Goal: Find specific page/section: Find specific page/section

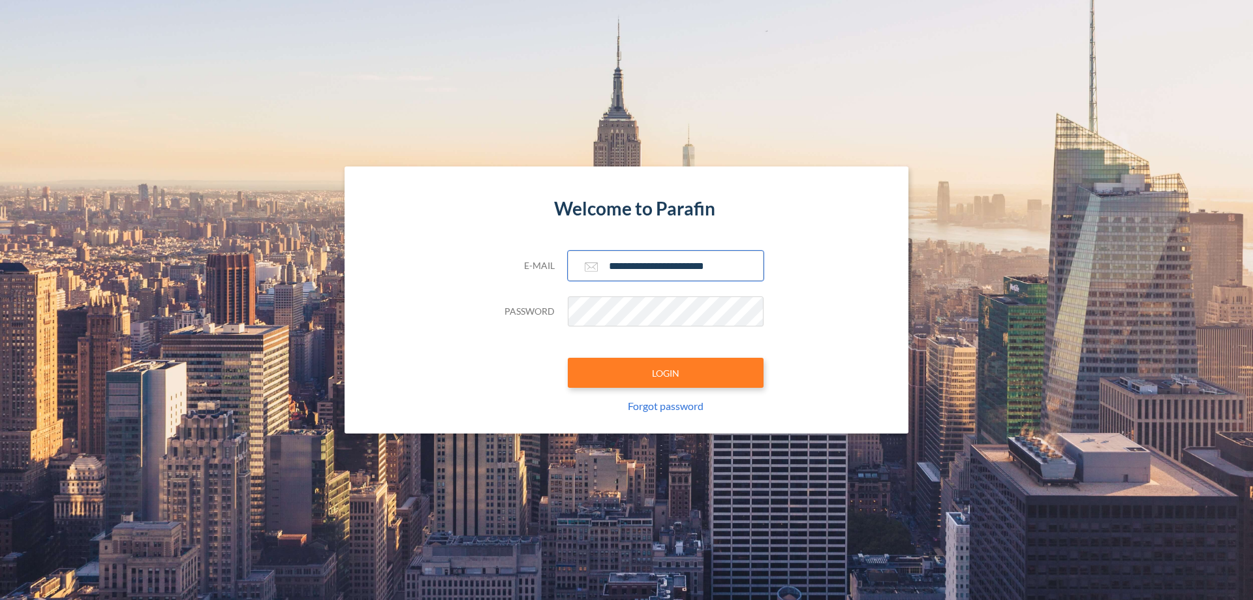
type input "**********"
click at [665, 373] on button "LOGIN" at bounding box center [666, 373] width 196 height 30
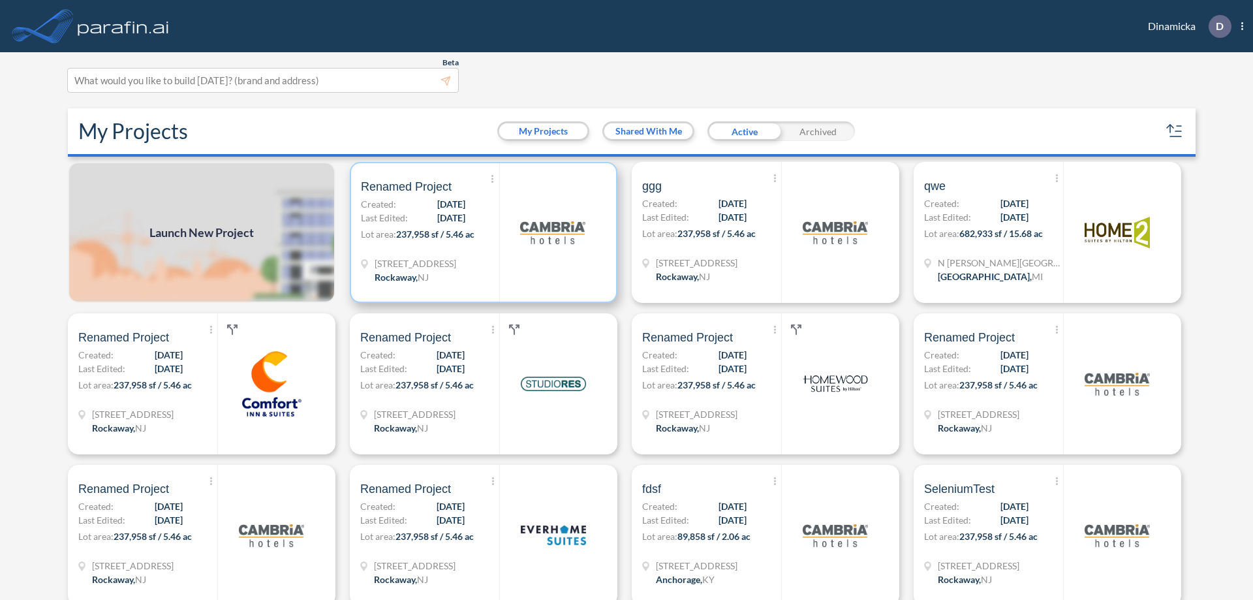
scroll to position [3, 0]
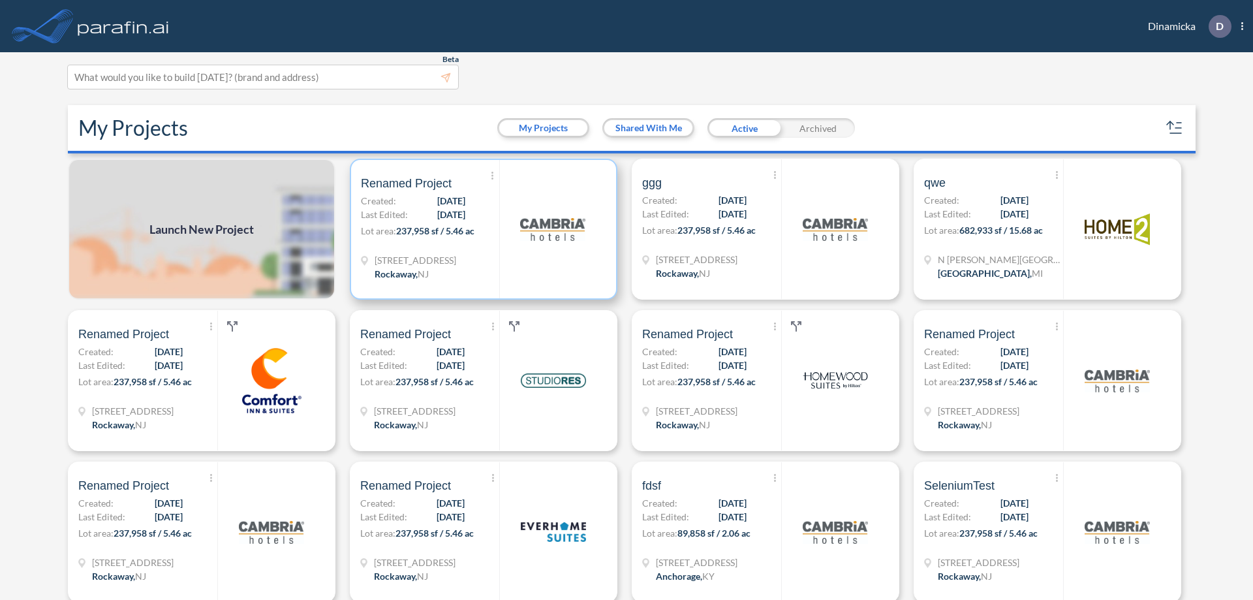
click at [481, 229] on p "Lot area: 237,958 sf / 5.46 ac" at bounding box center [430, 233] width 138 height 19
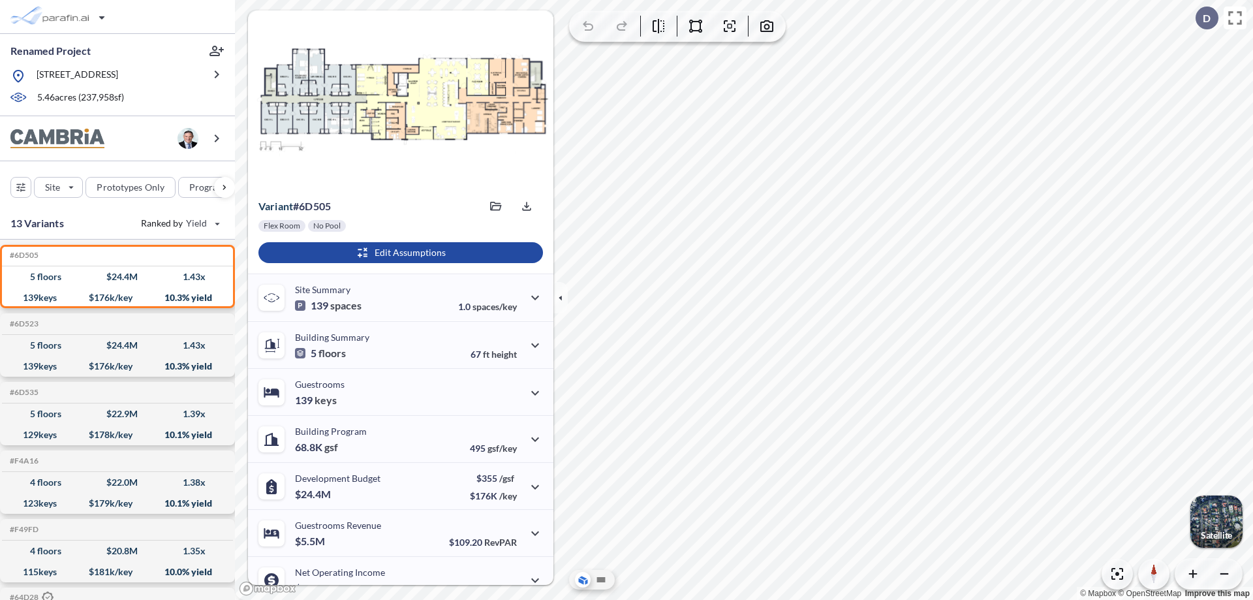
scroll to position [66, 0]
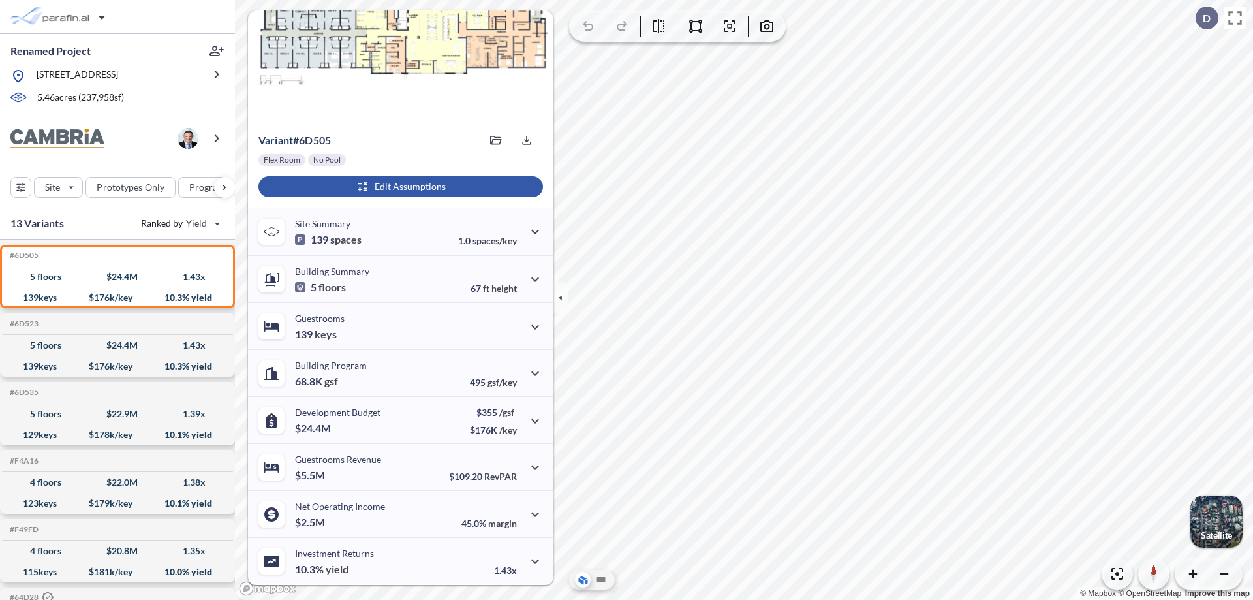
click at [399, 187] on div "button" at bounding box center [400, 186] width 284 height 21
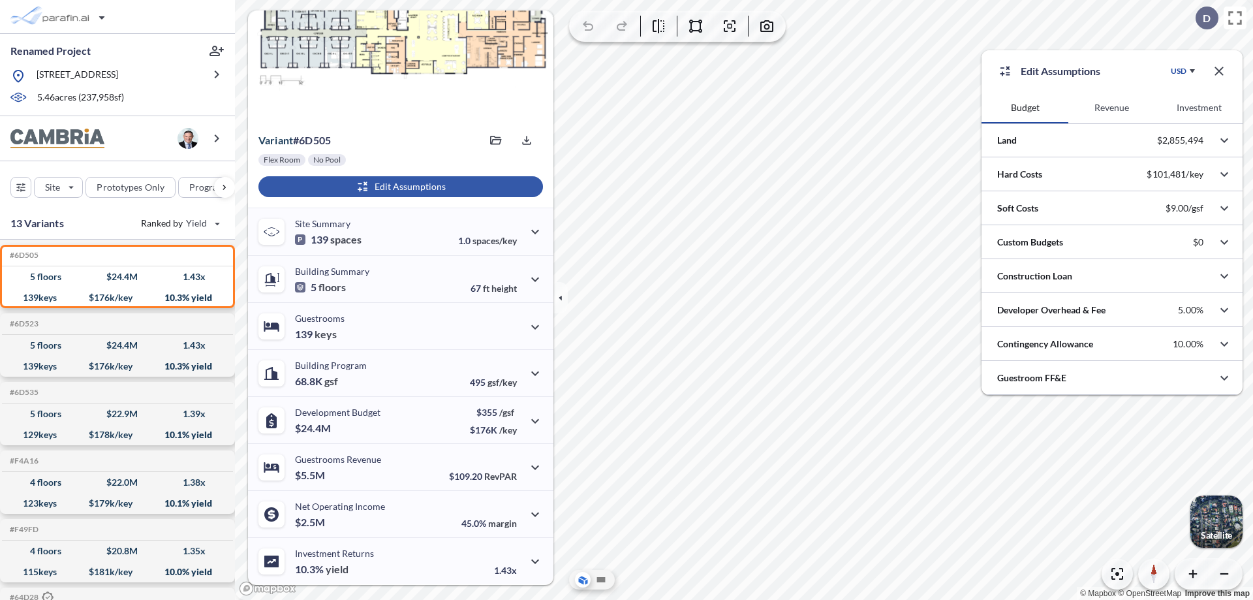
click at [1111, 108] on button "Revenue" at bounding box center [1111, 107] width 87 height 31
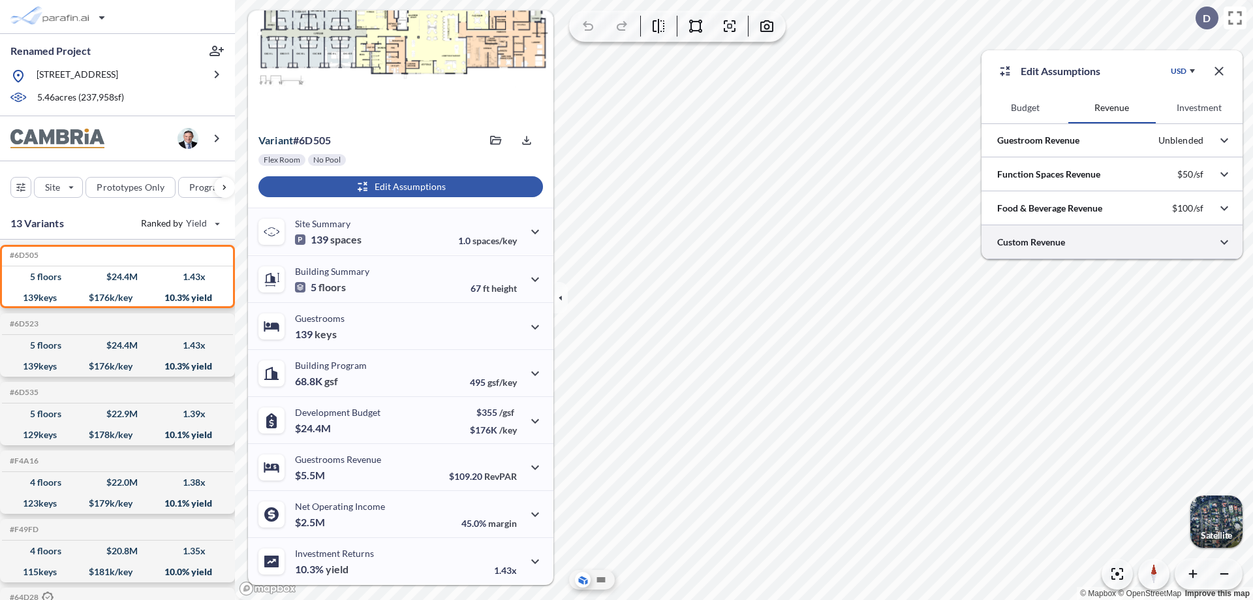
click at [1112, 242] on div at bounding box center [1111, 241] width 261 height 33
